Goal: Task Accomplishment & Management: Use online tool/utility

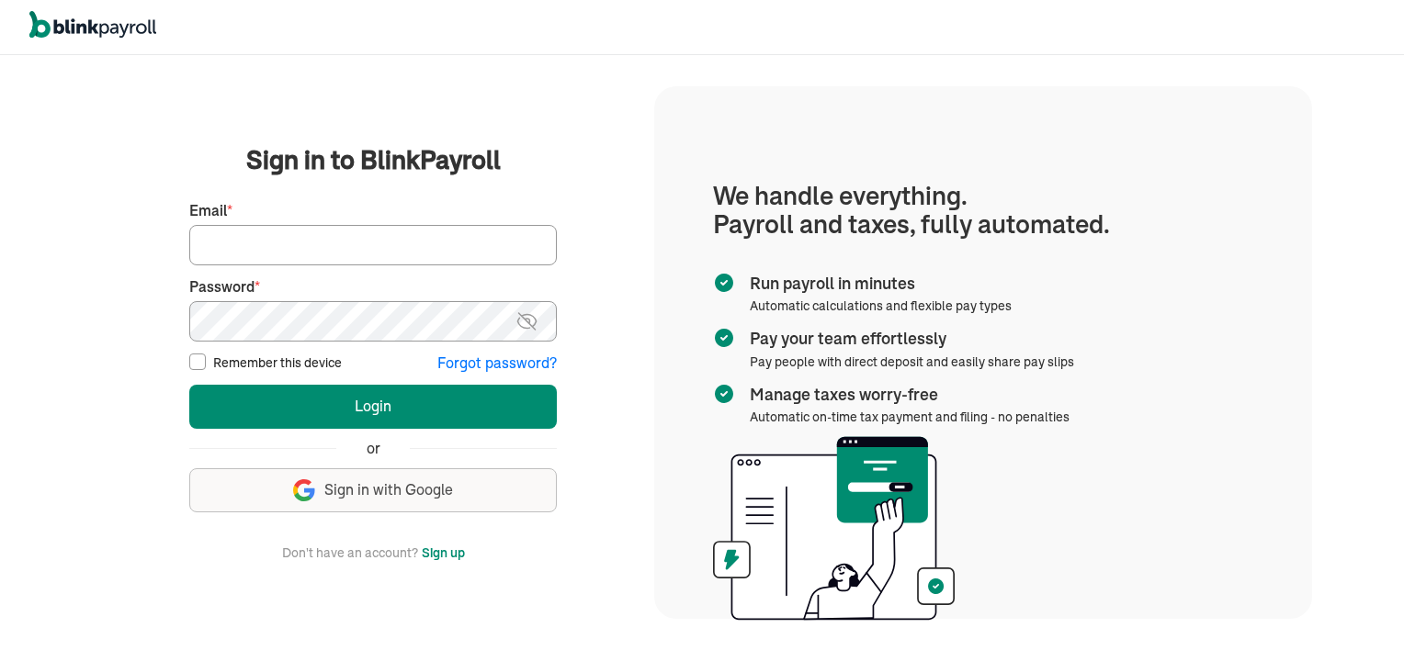
type input "vincentwilson298@gmail.com"
click at [193, 364] on input "Remember this device" at bounding box center [197, 362] width 17 height 17
checkbox input "true"
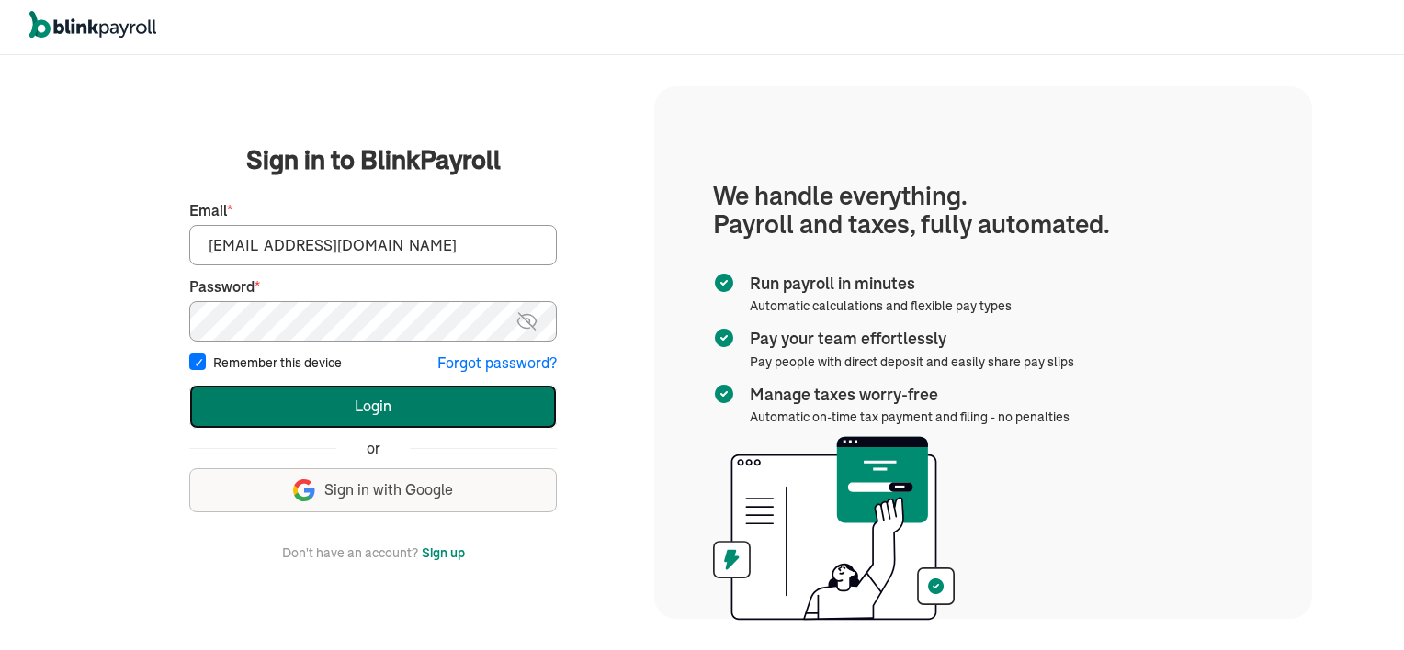
click at [381, 397] on button "Login" at bounding box center [373, 407] width 368 height 44
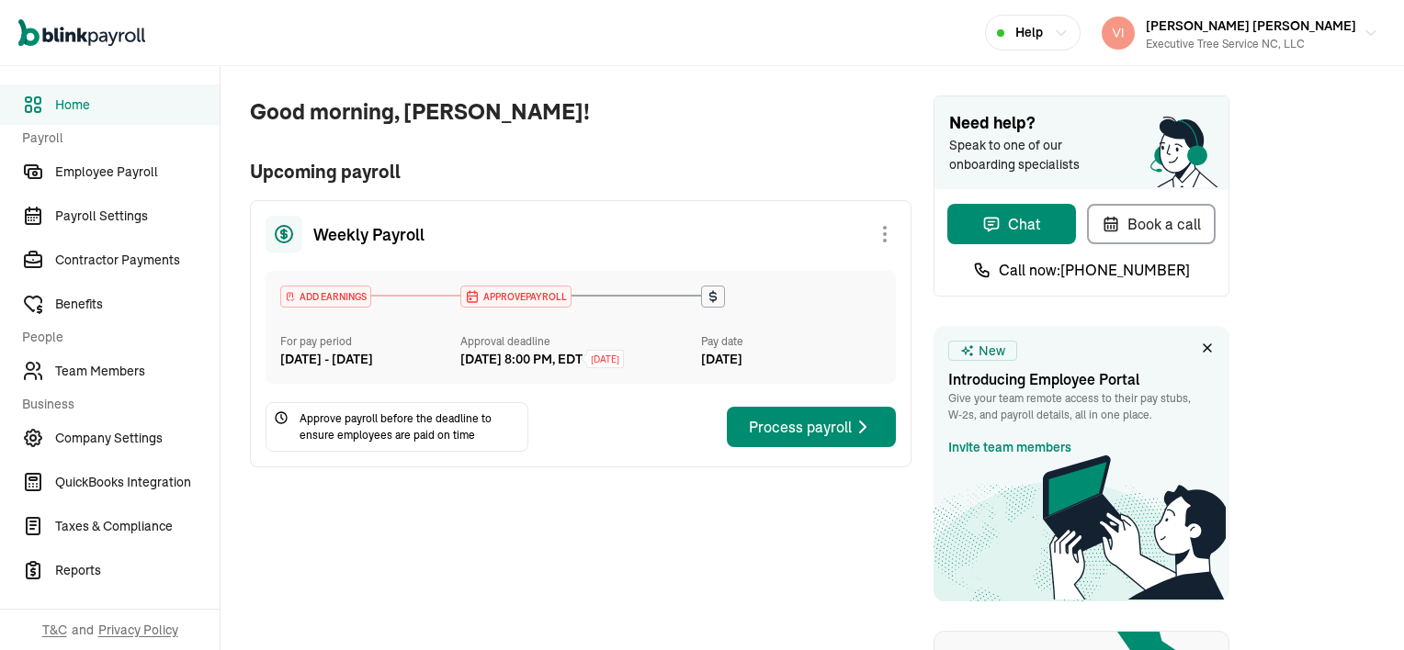
scroll to position [184, 0]
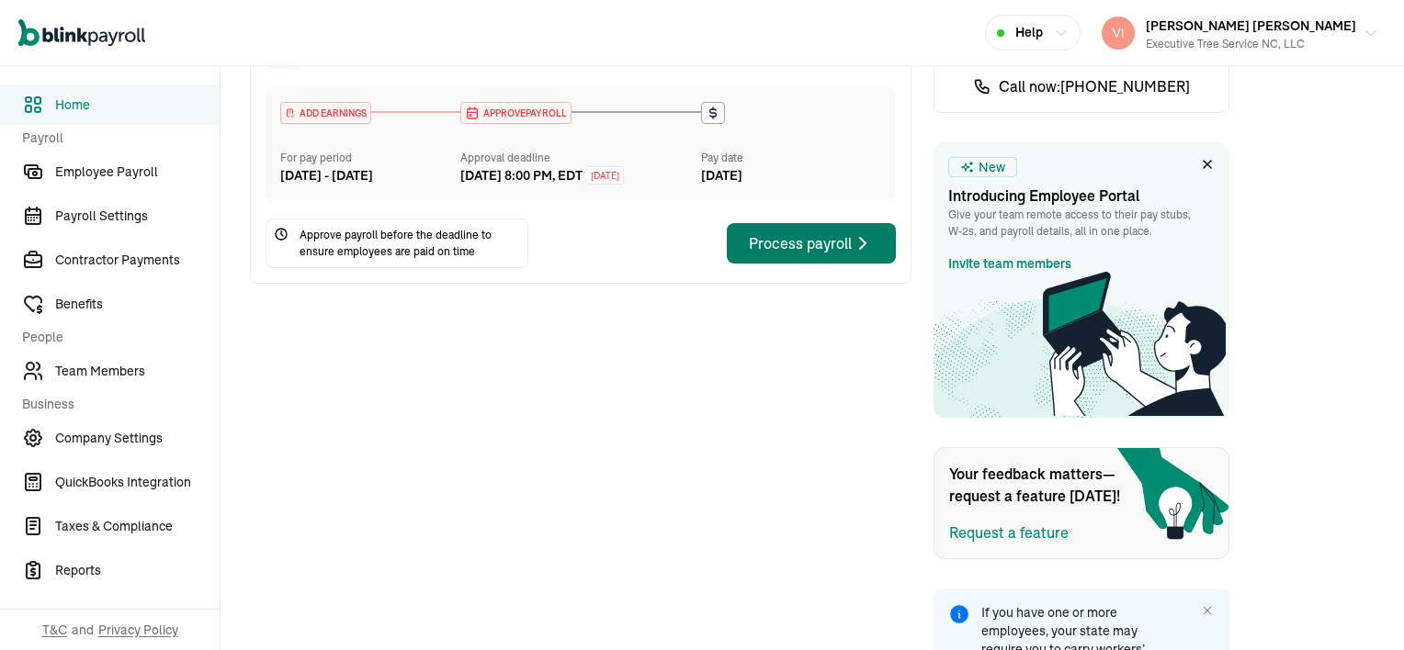
click at [807, 254] on div "Process payroll" at bounding box center [811, 243] width 125 height 22
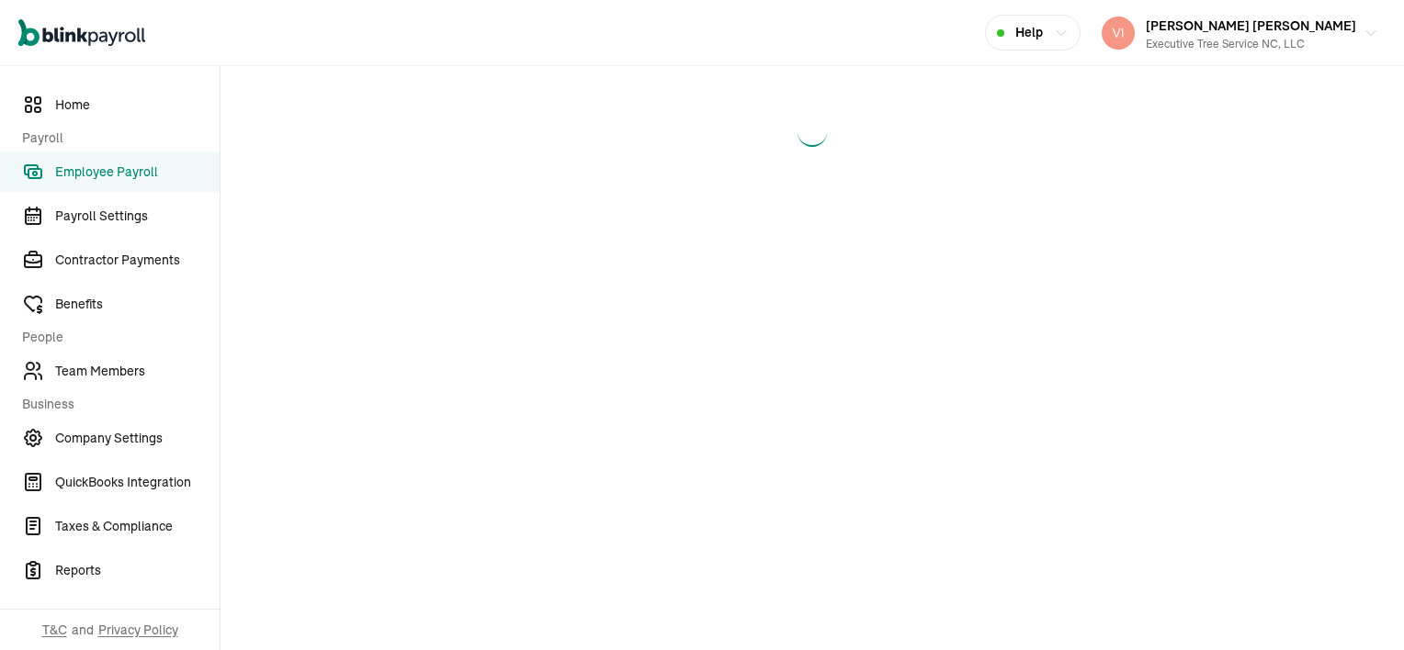
select select "direct_deposit"
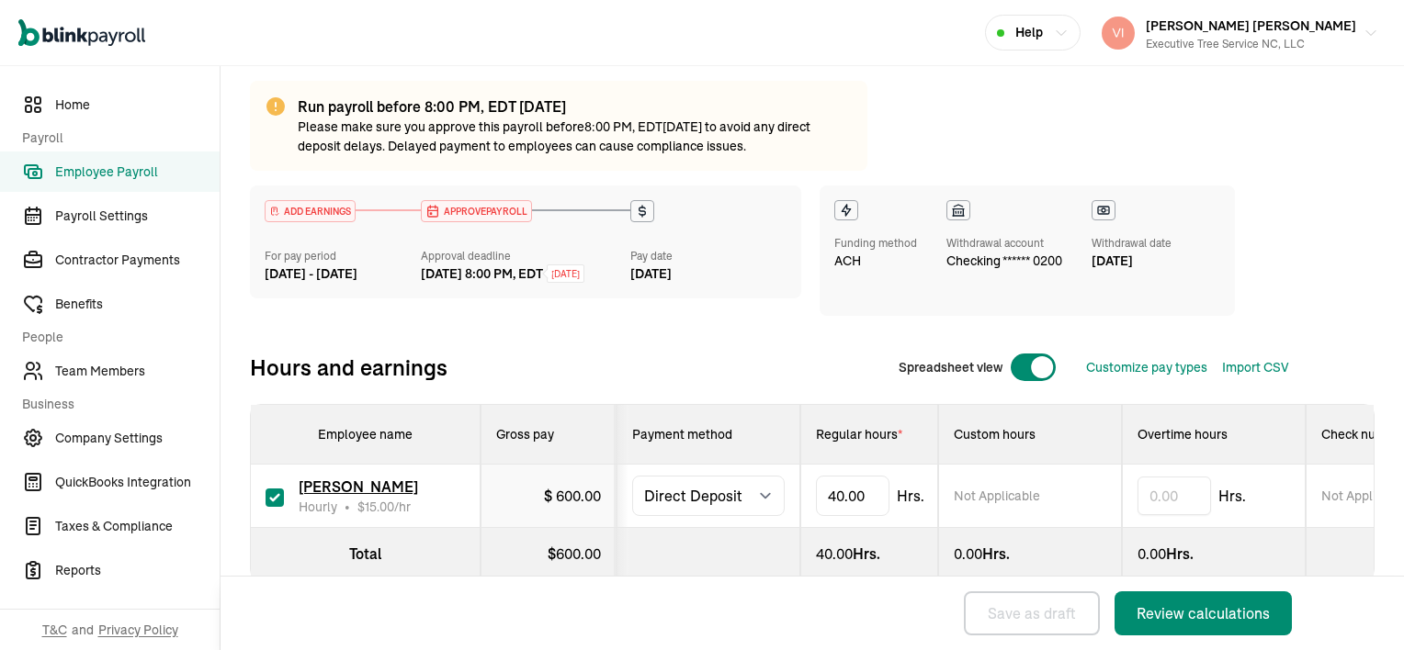
scroll to position [158, 0]
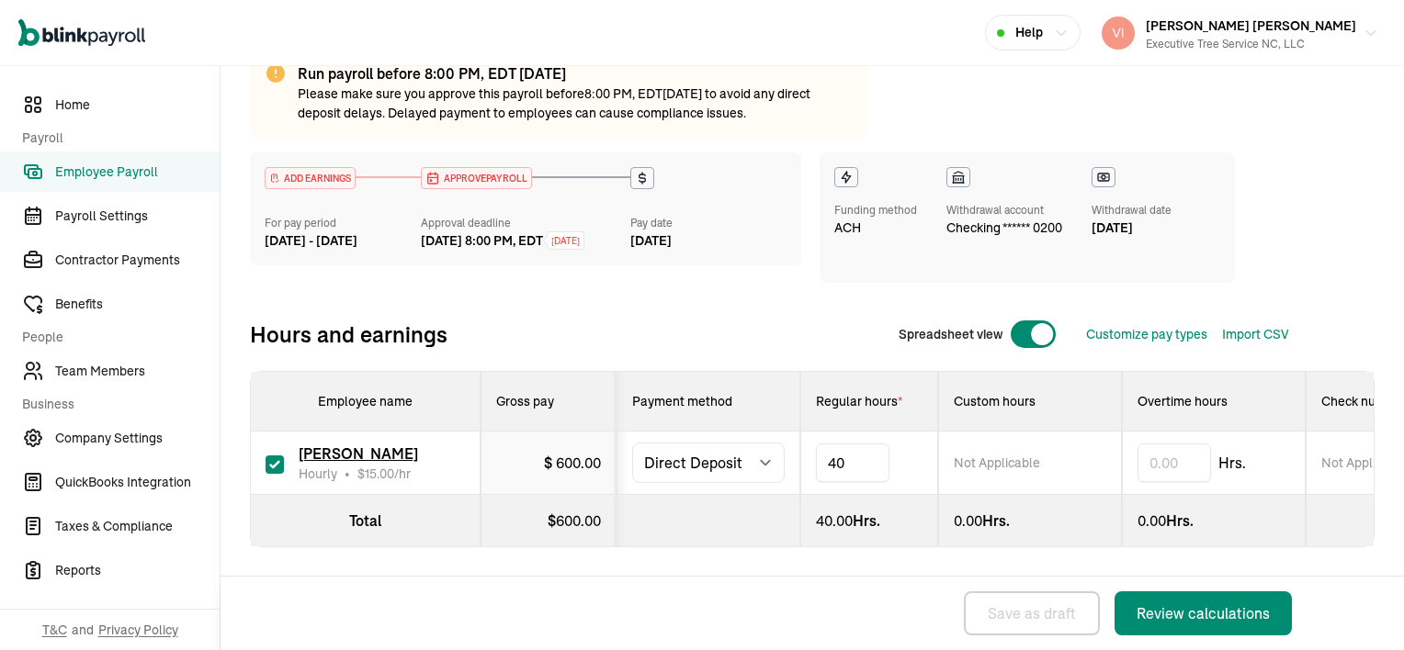
type input "4"
type input "24"
click at [894, 514] on div "24.00 Hrs." at bounding box center [869, 521] width 107 height 22
click at [1224, 609] on div "Review calculations" at bounding box center [1202, 614] width 133 height 22
select select "direct_deposit"
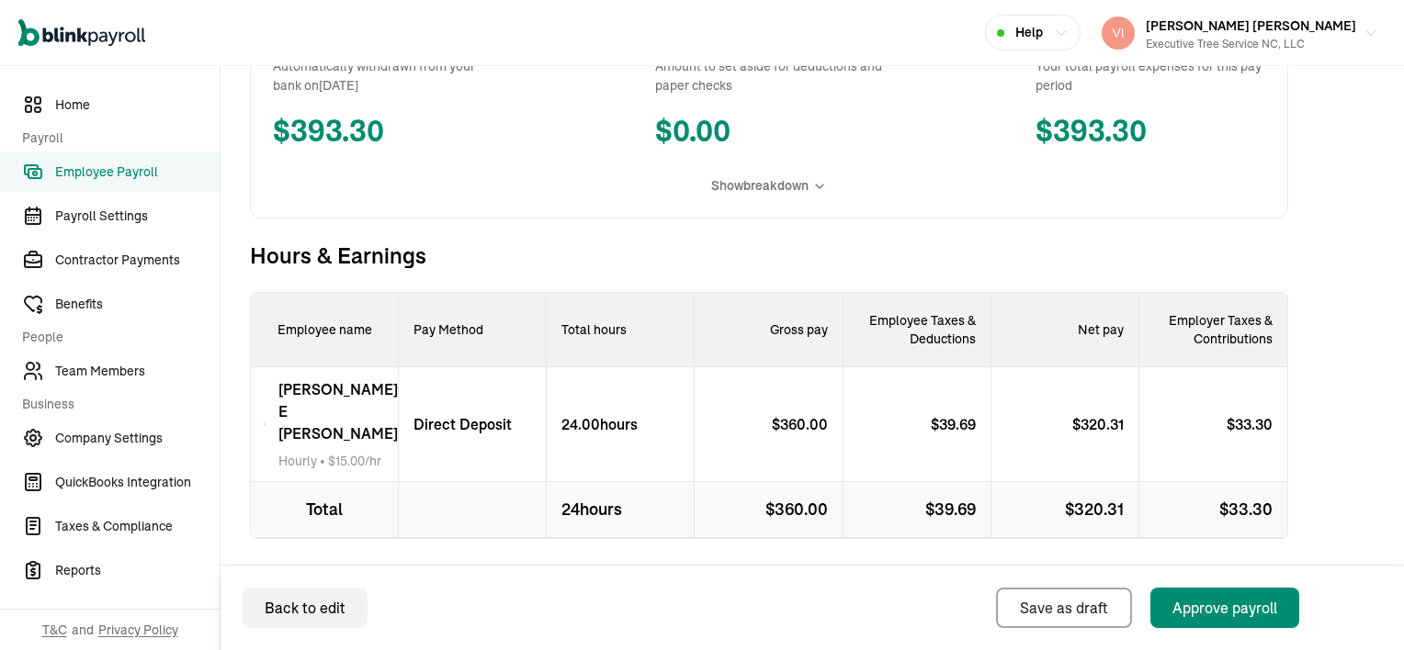
scroll to position [535, 0]
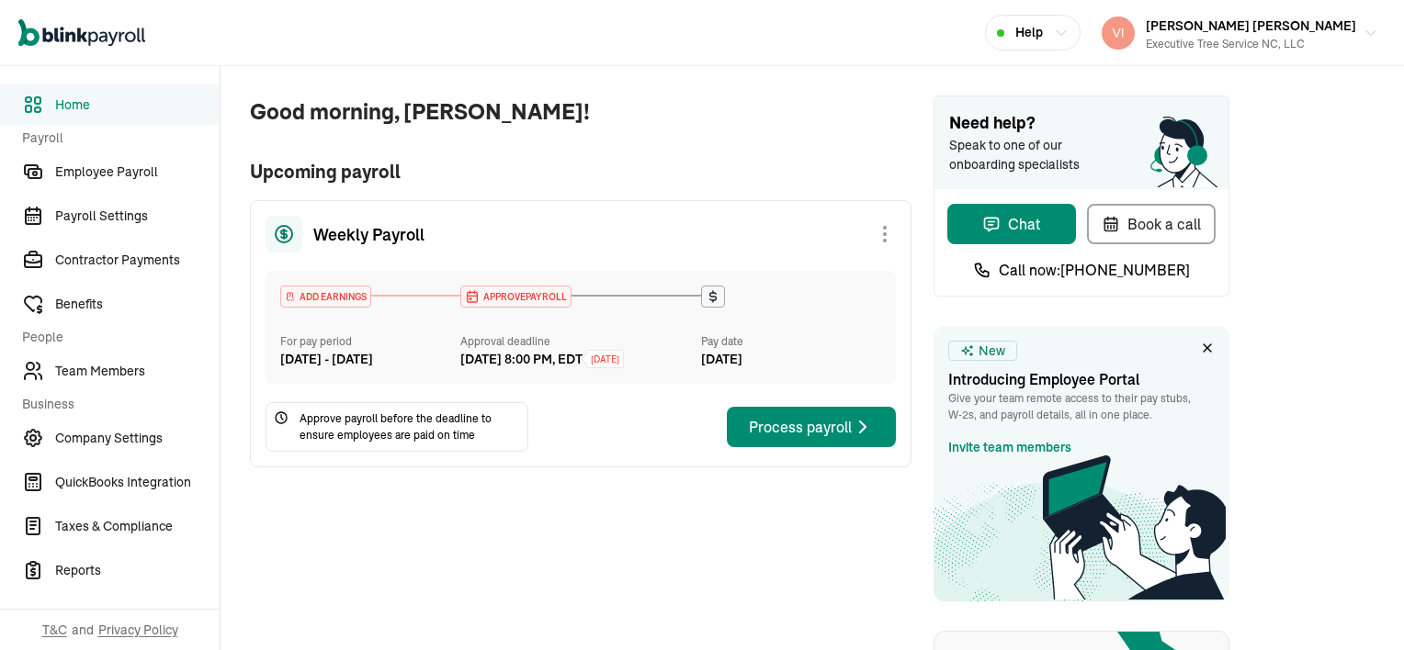
scroll to position [184, 0]
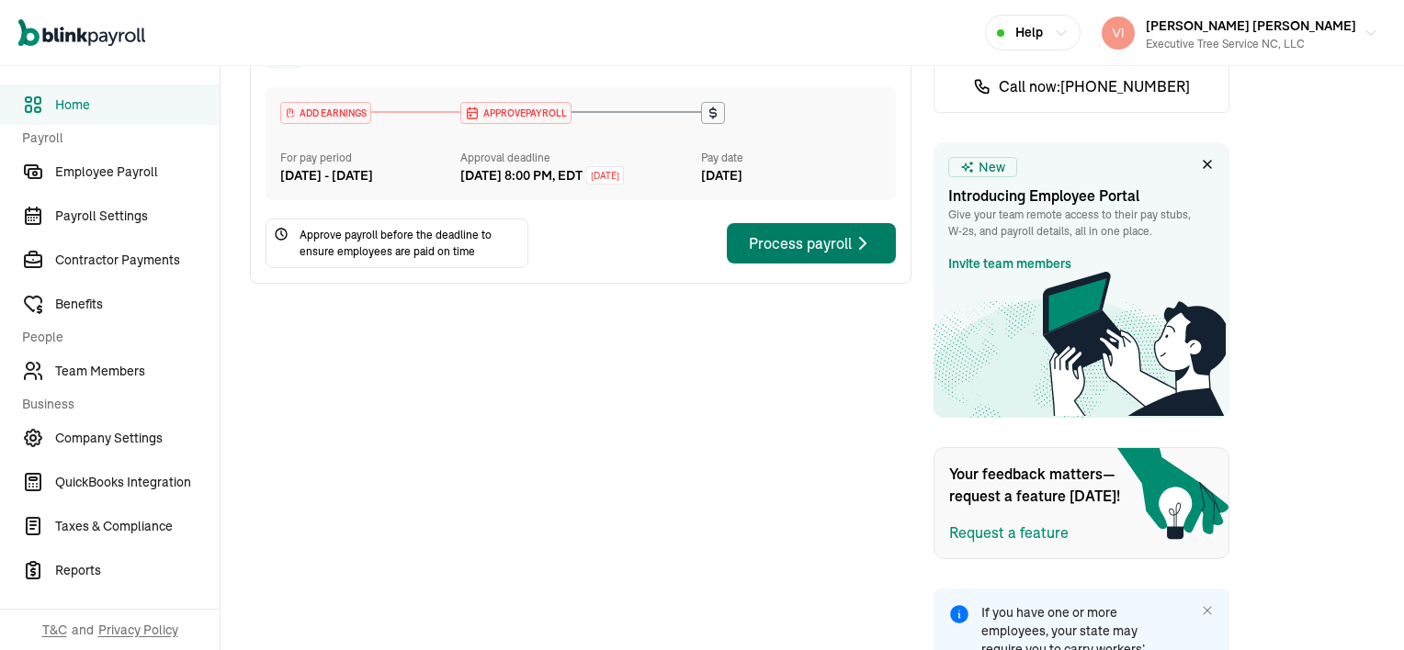
click at [807, 254] on div "Process payroll" at bounding box center [811, 243] width 125 height 22
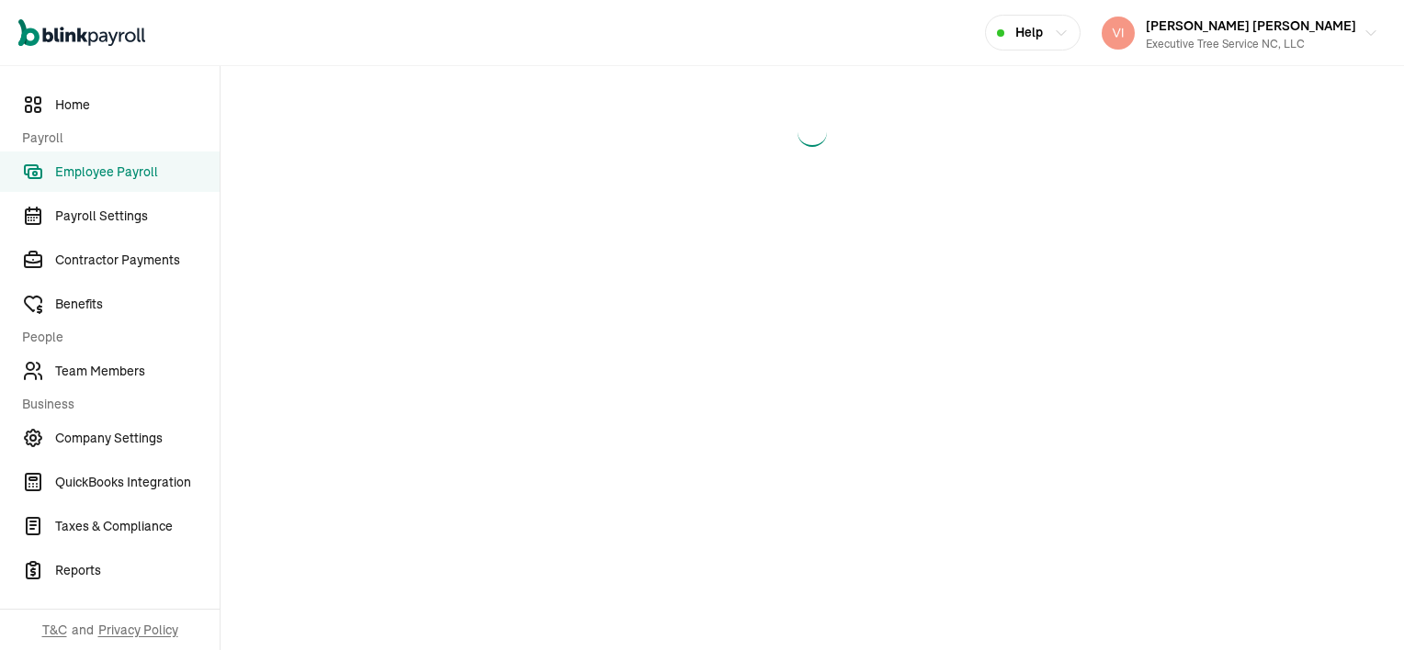
select select "direct_deposit"
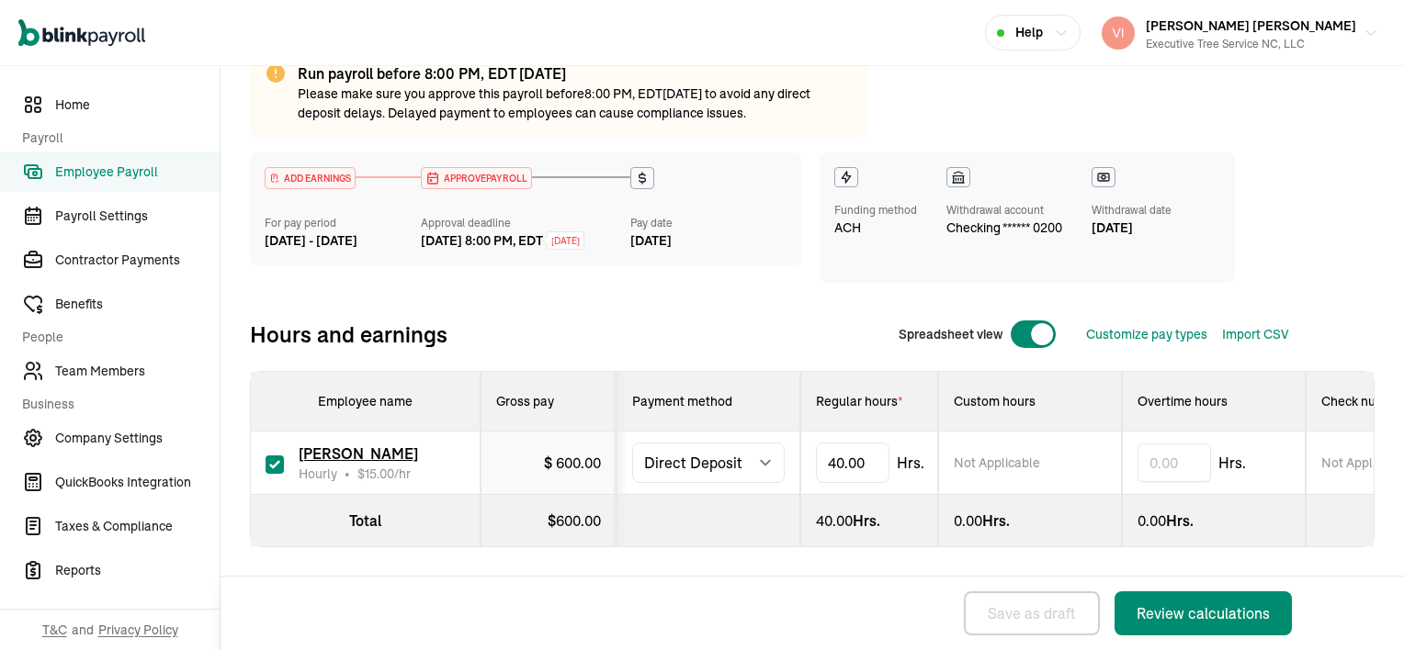
scroll to position [158, 0]
type input "4"
type input "24"
click at [894, 514] on div "24.00 Hrs." at bounding box center [869, 521] width 107 height 22
click at [1224, 609] on div "Review calculations" at bounding box center [1202, 614] width 133 height 22
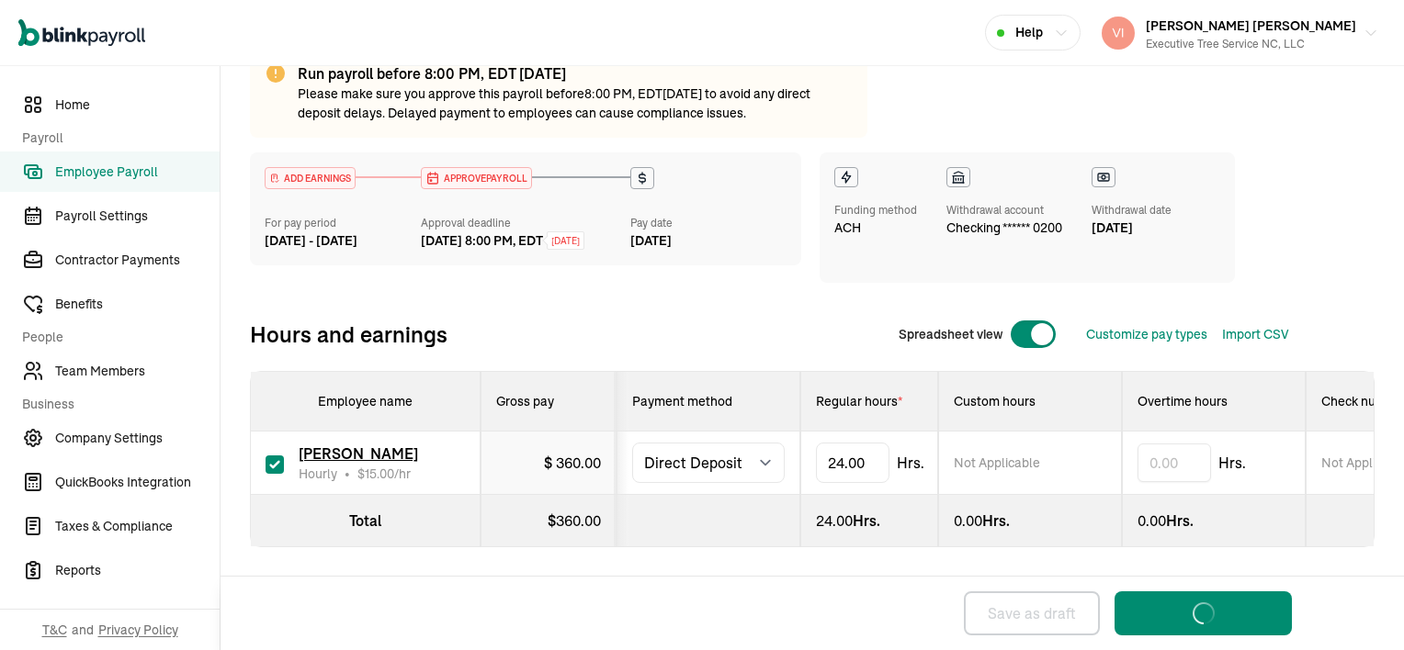
select select "direct_deposit"
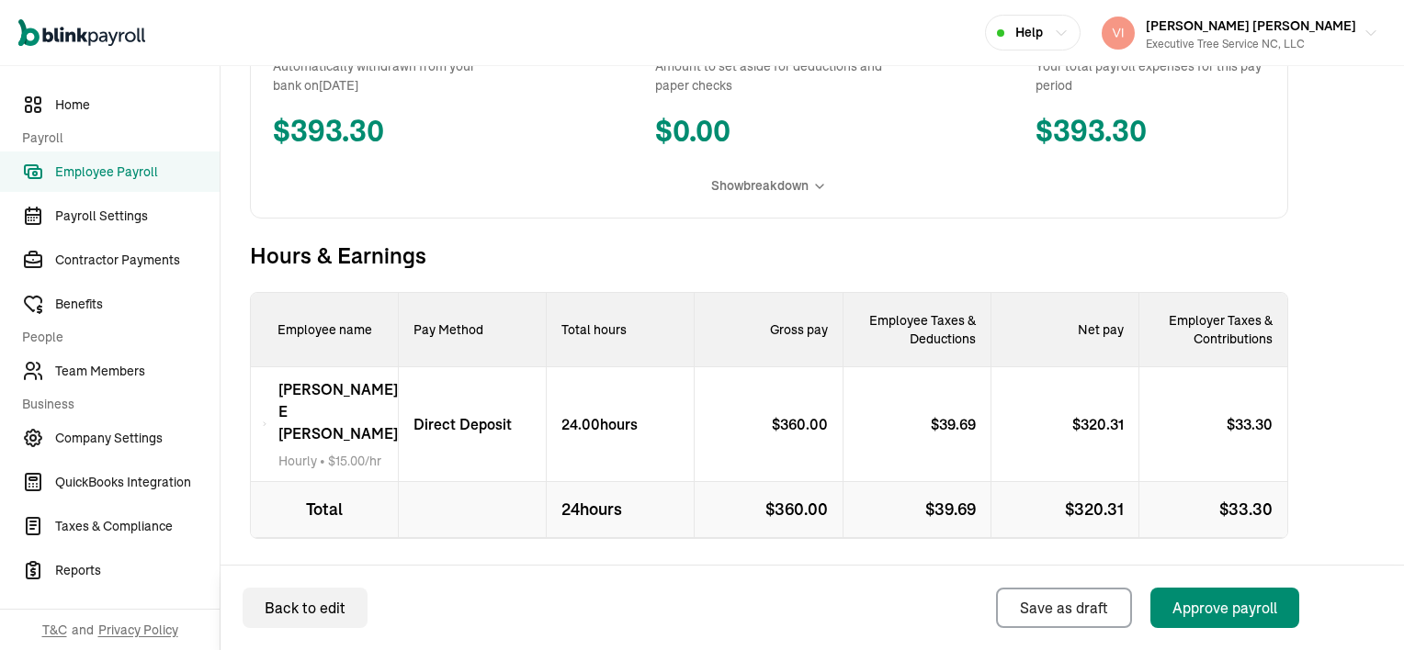
scroll to position [535, 0]
